Goal: Book appointment/travel/reservation

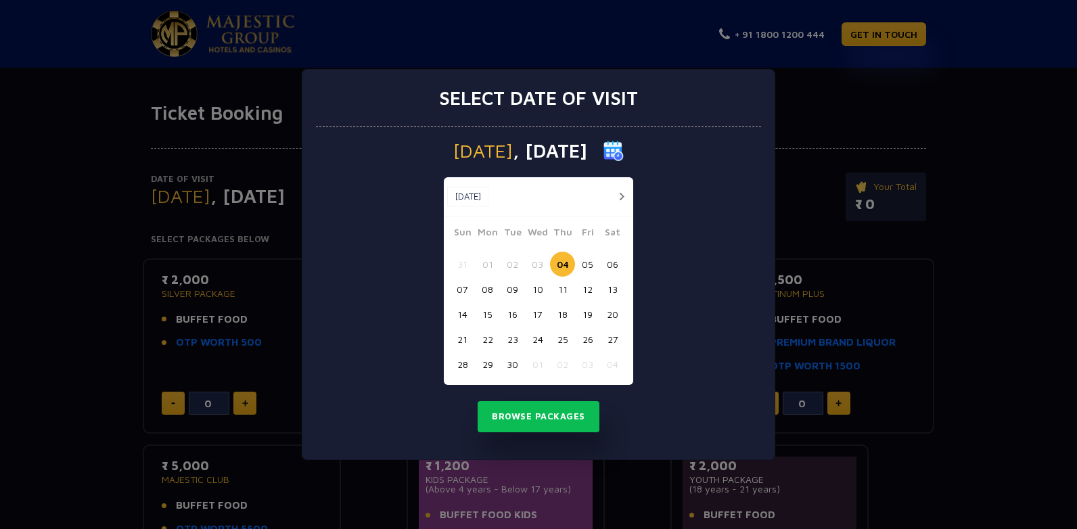
click at [618, 194] on button "button" at bounding box center [621, 196] width 17 height 17
click at [562, 269] on button "02" at bounding box center [562, 264] width 25 height 25
click at [553, 411] on button "Browse Packages" at bounding box center [539, 416] width 122 height 31
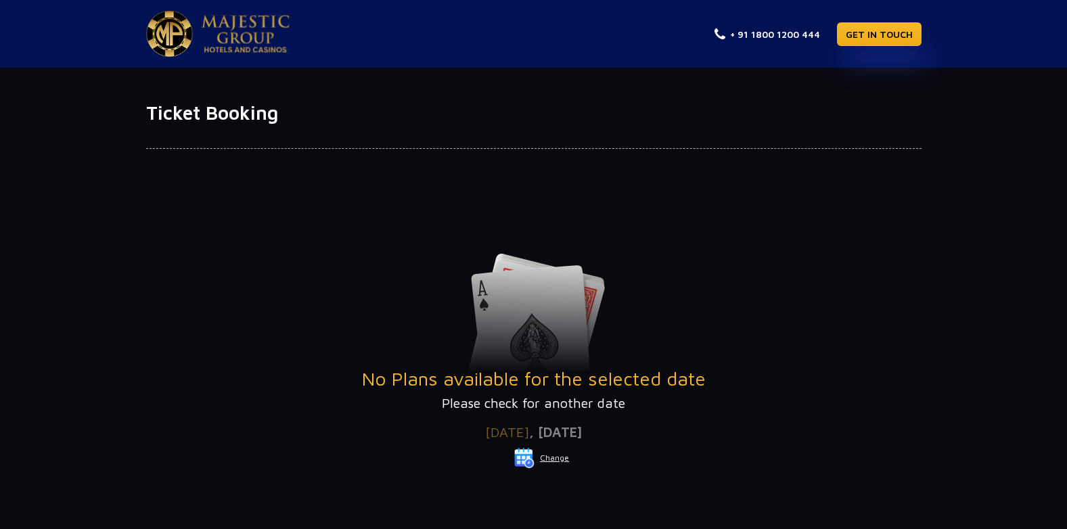
click at [550, 461] on button "Change" at bounding box center [542, 458] width 56 height 22
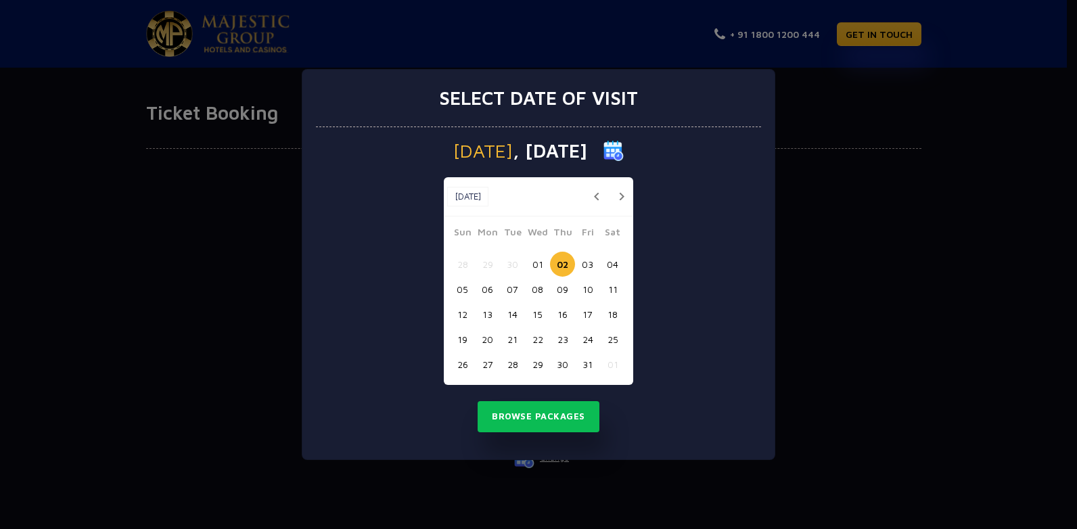
click at [544, 262] on button "01" at bounding box center [537, 264] width 25 height 25
click at [567, 415] on button "Browse Packages" at bounding box center [539, 416] width 122 height 31
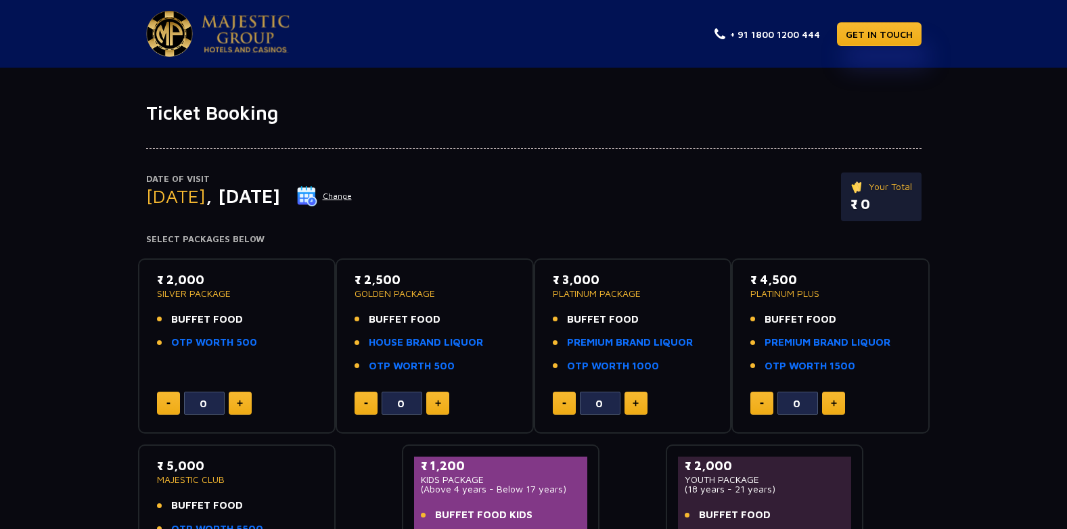
click at [353, 193] on button "Change" at bounding box center [324, 196] width 56 height 22
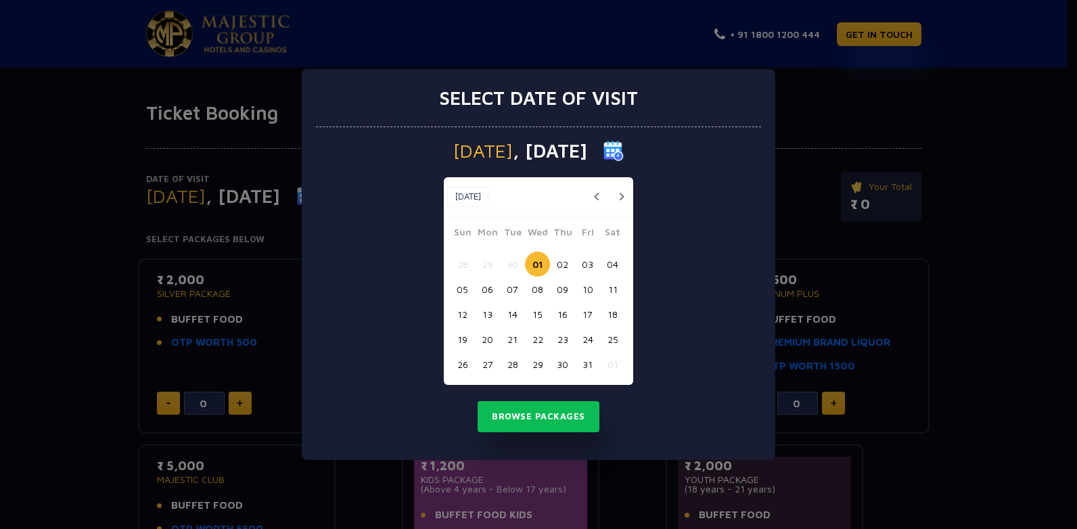
click at [610, 264] on button "04" at bounding box center [612, 264] width 25 height 25
click at [556, 411] on button "Browse Packages" at bounding box center [539, 416] width 122 height 31
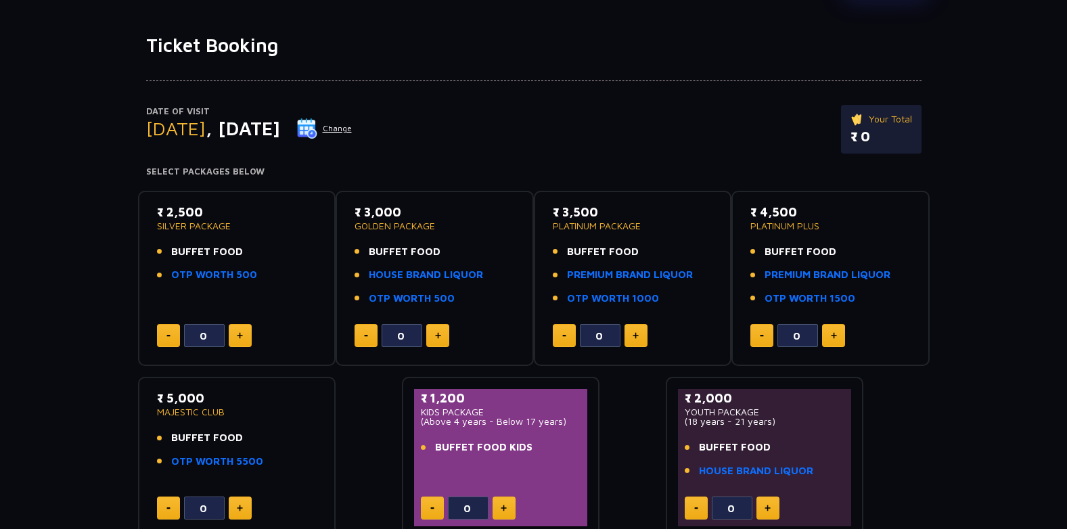
scroll to position [135, 0]
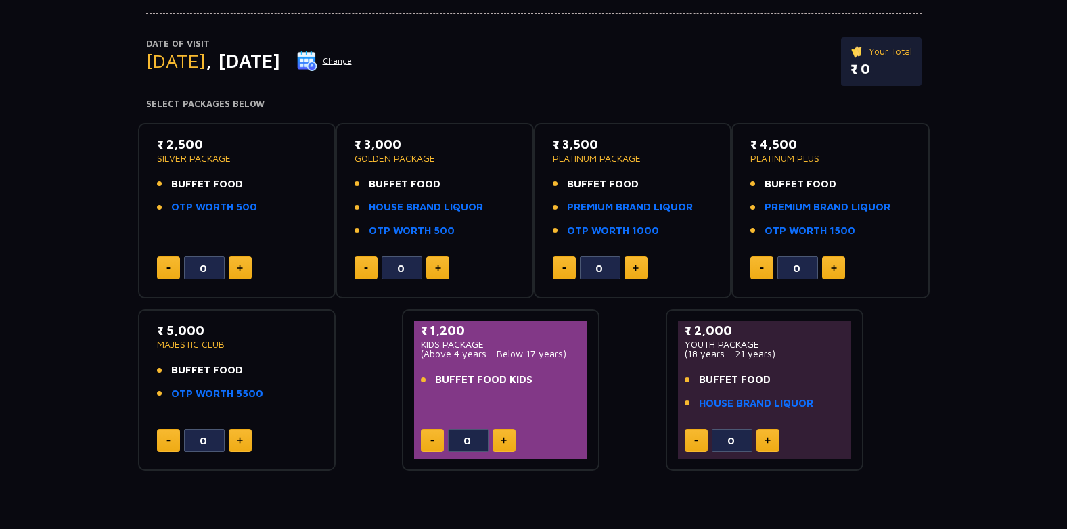
click at [317, 55] on img at bounding box center [307, 61] width 20 height 20
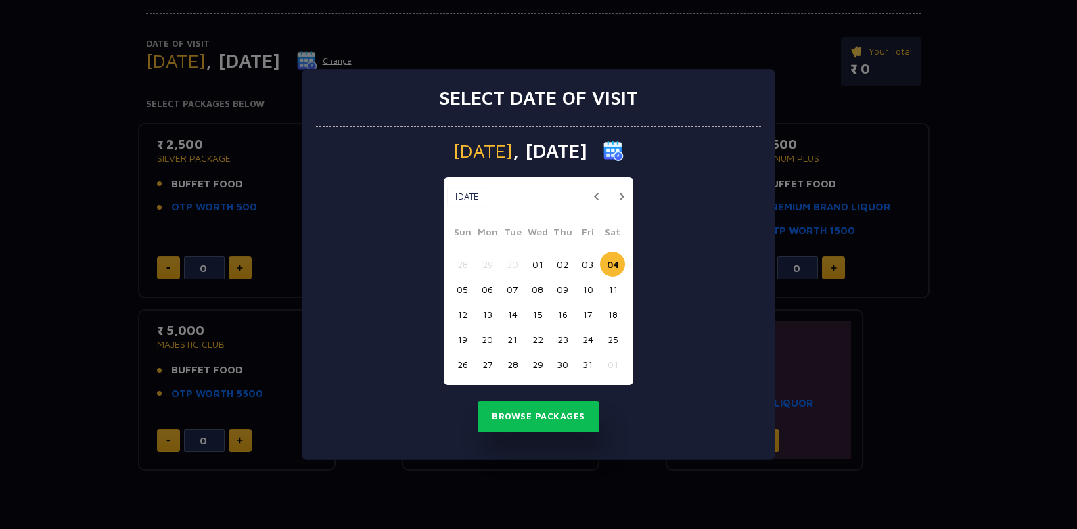
click at [568, 263] on button "02" at bounding box center [562, 264] width 25 height 25
click at [558, 417] on button "Browse Packages" at bounding box center [539, 416] width 122 height 31
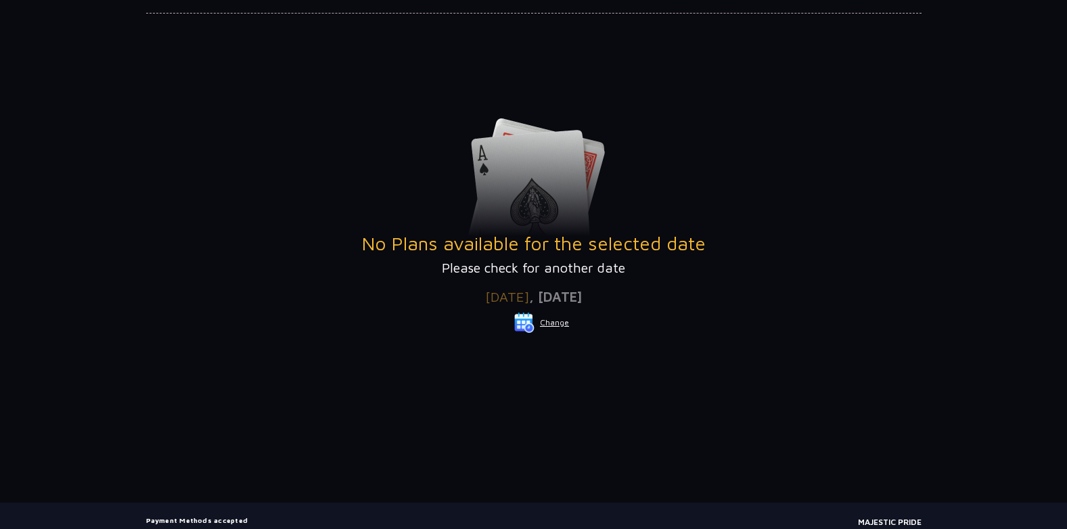
click at [548, 326] on button "Change" at bounding box center [542, 323] width 56 height 22
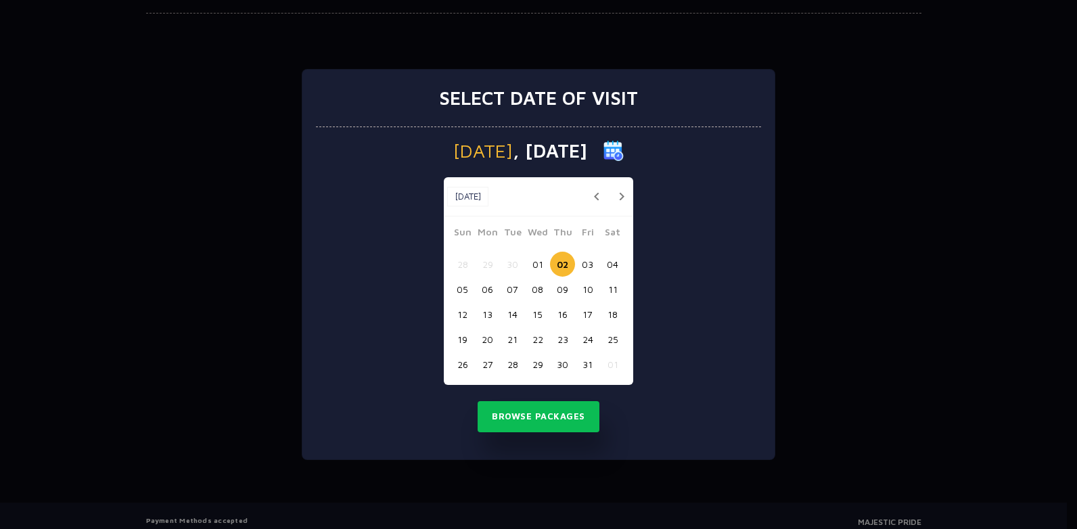
click at [538, 261] on button "01" at bounding box center [537, 264] width 25 height 25
click at [558, 415] on button "Browse Packages" at bounding box center [539, 416] width 122 height 31
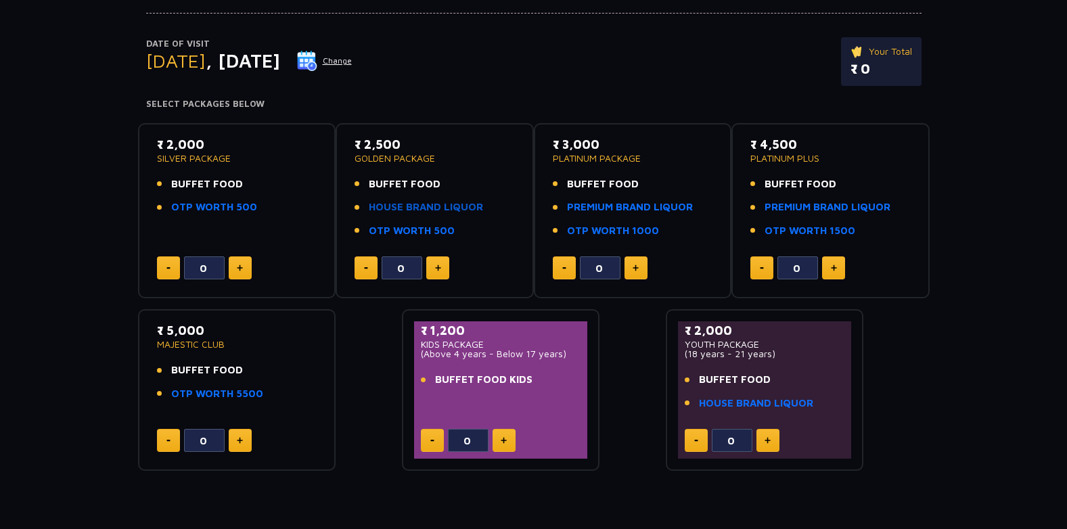
click at [434, 209] on link "HOUSE BRAND LIQUOR" at bounding box center [426, 208] width 114 height 16
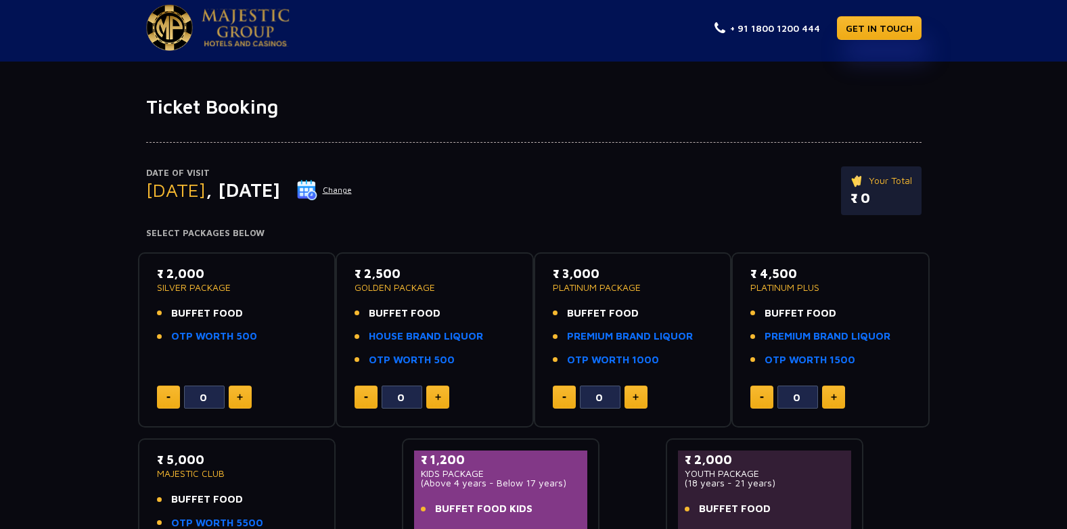
scroll to position [0, 0]
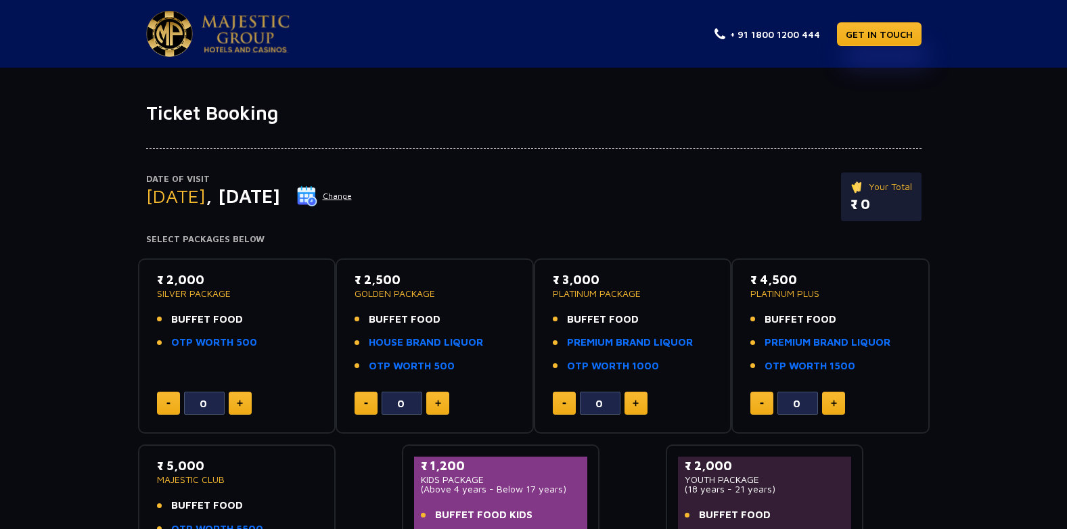
click at [353, 199] on button "Change" at bounding box center [324, 196] width 56 height 22
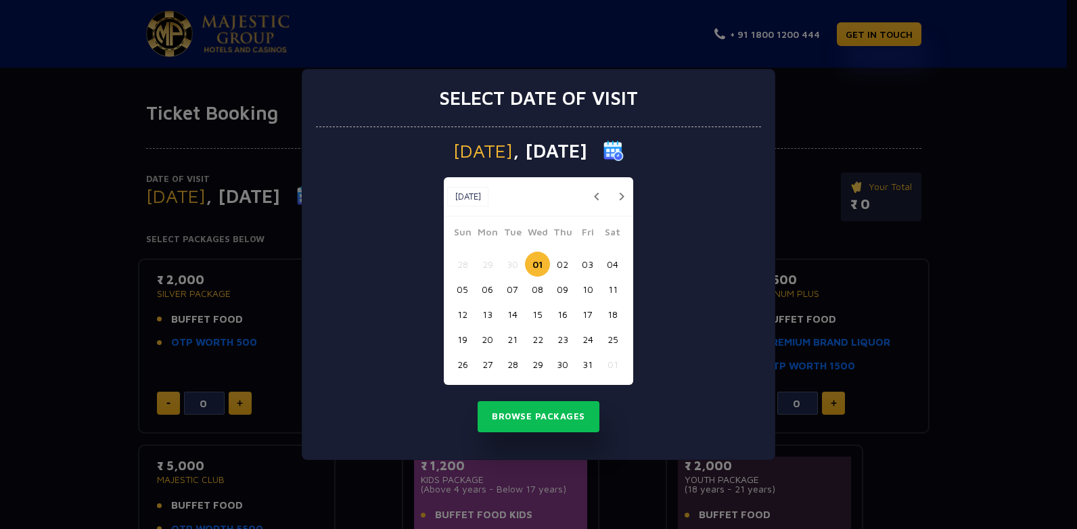
click at [596, 197] on button "button" at bounding box center [596, 196] width 17 height 17
click at [468, 363] on button "28" at bounding box center [462, 364] width 25 height 25
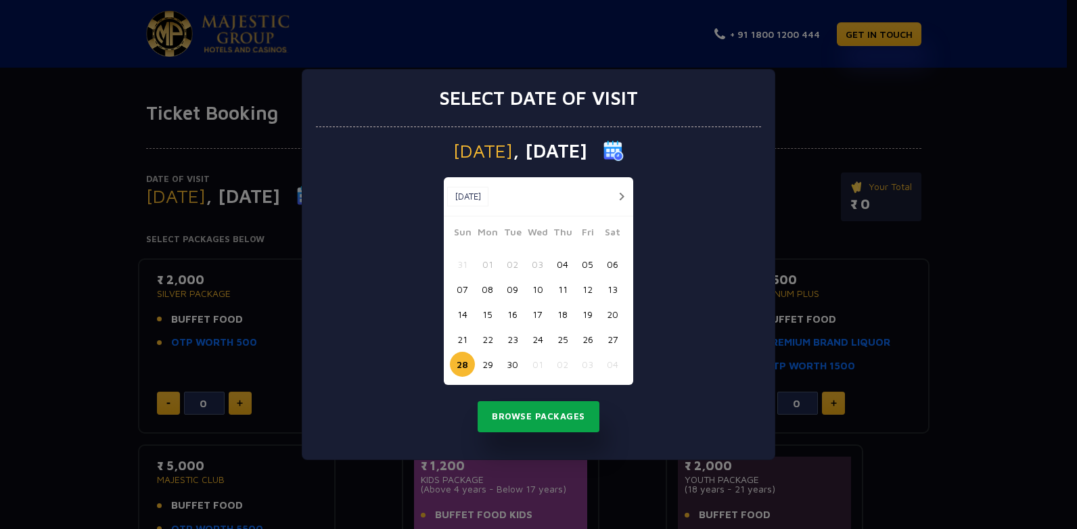
click at [540, 413] on button "Browse Packages" at bounding box center [539, 416] width 122 height 31
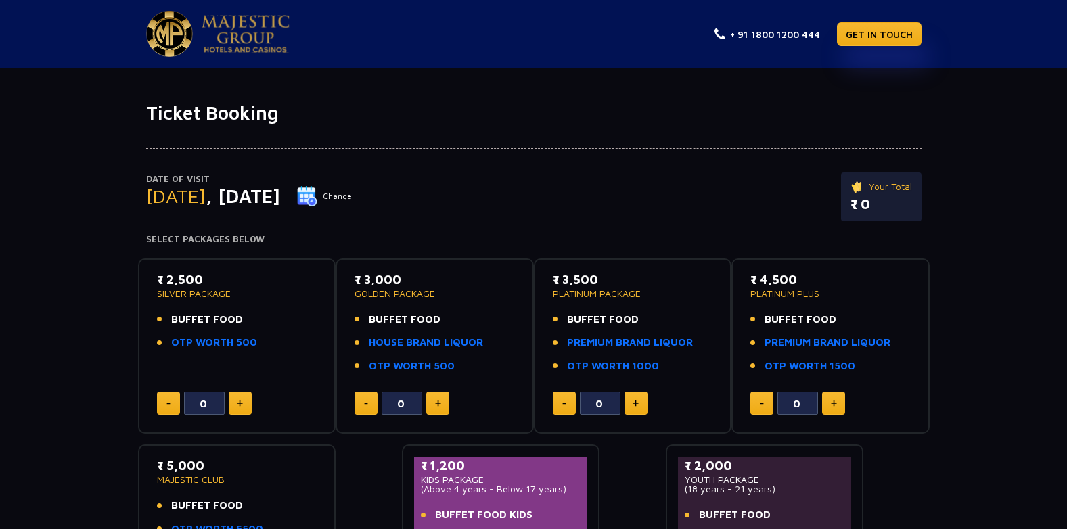
click at [353, 196] on button "Change" at bounding box center [324, 196] width 56 height 22
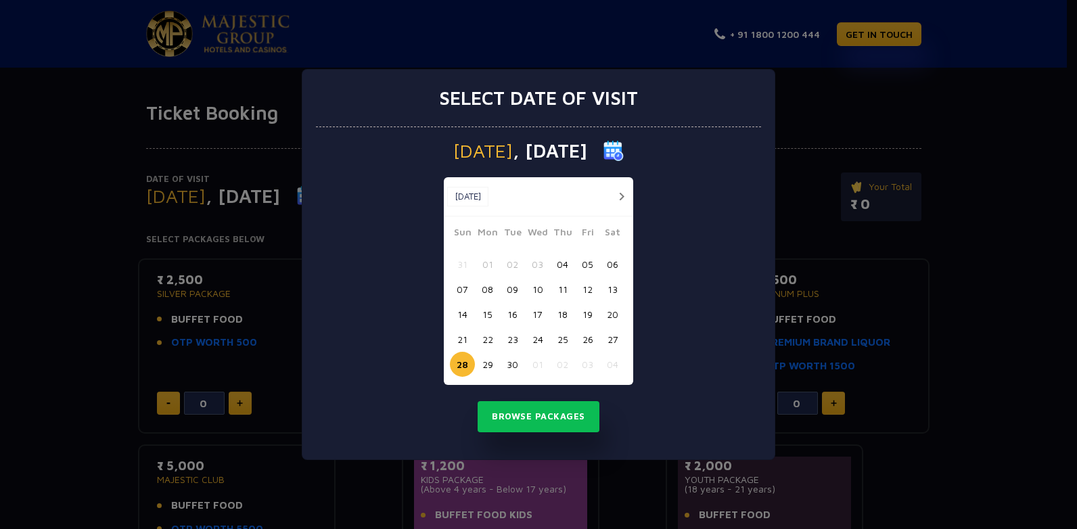
click at [587, 340] on button "26" at bounding box center [587, 339] width 25 height 25
click at [566, 409] on button "Browse Packages" at bounding box center [539, 416] width 122 height 31
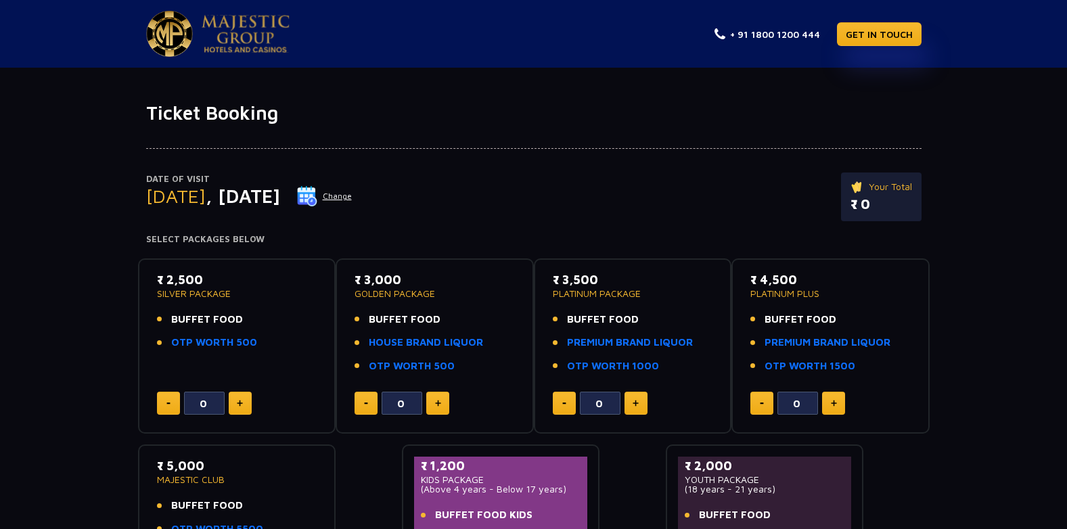
click at [353, 196] on button "Change" at bounding box center [324, 196] width 56 height 22
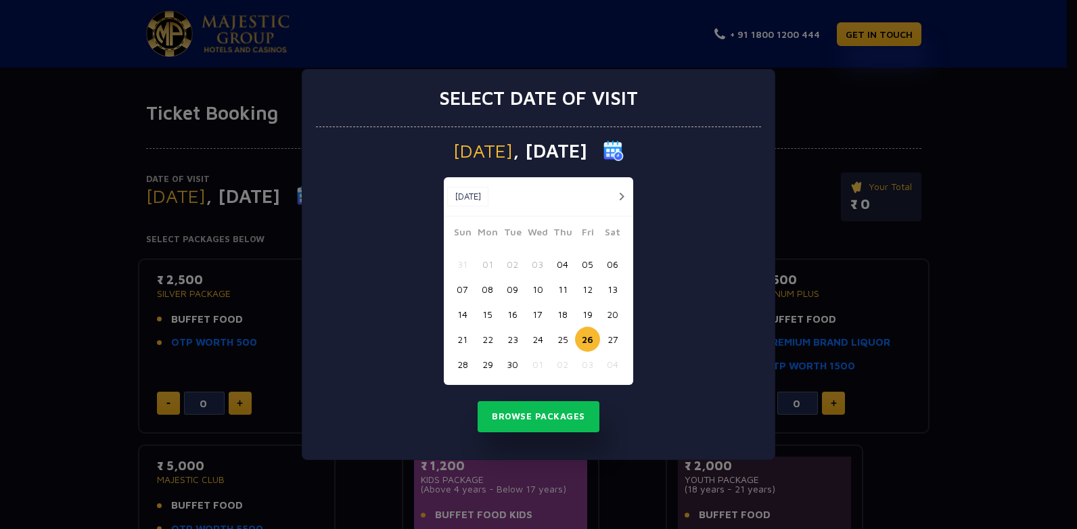
click at [489, 359] on button "29" at bounding box center [487, 364] width 25 height 25
click at [565, 413] on button "Browse Packages" at bounding box center [539, 416] width 122 height 31
